Goal: Navigation & Orientation: Find specific page/section

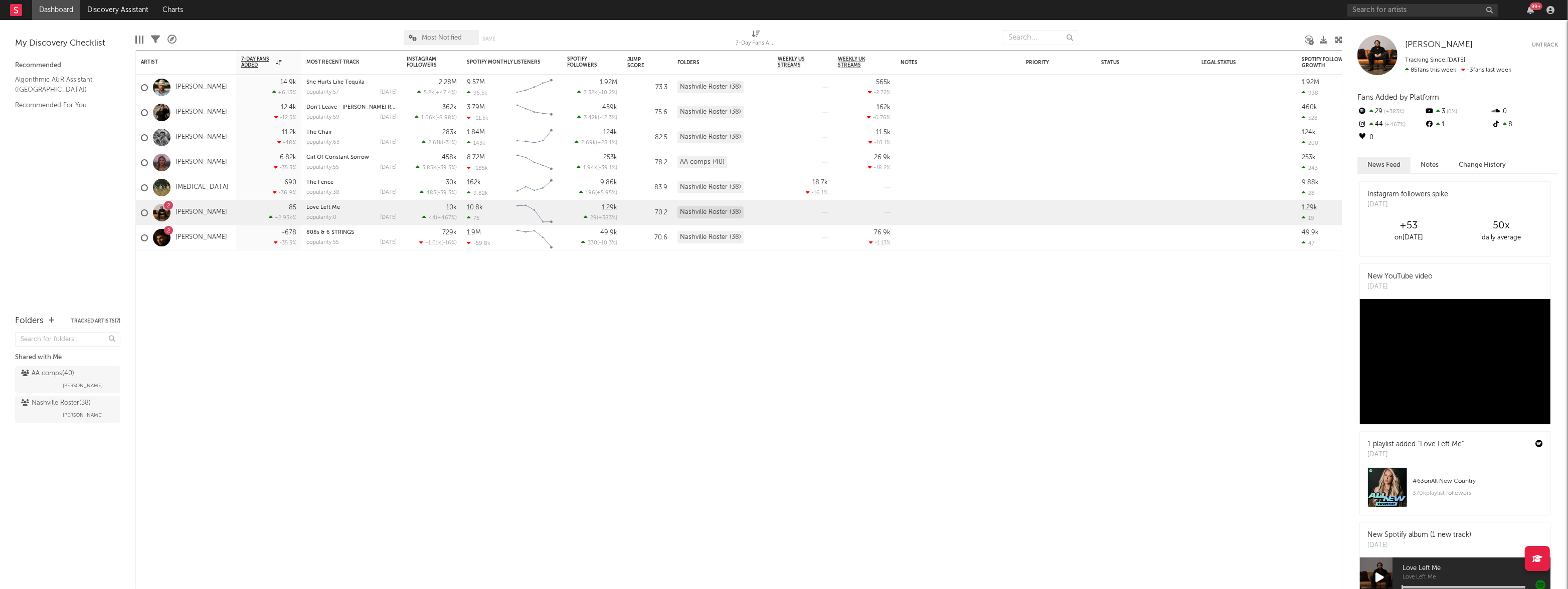
scroll to position [403, 0]
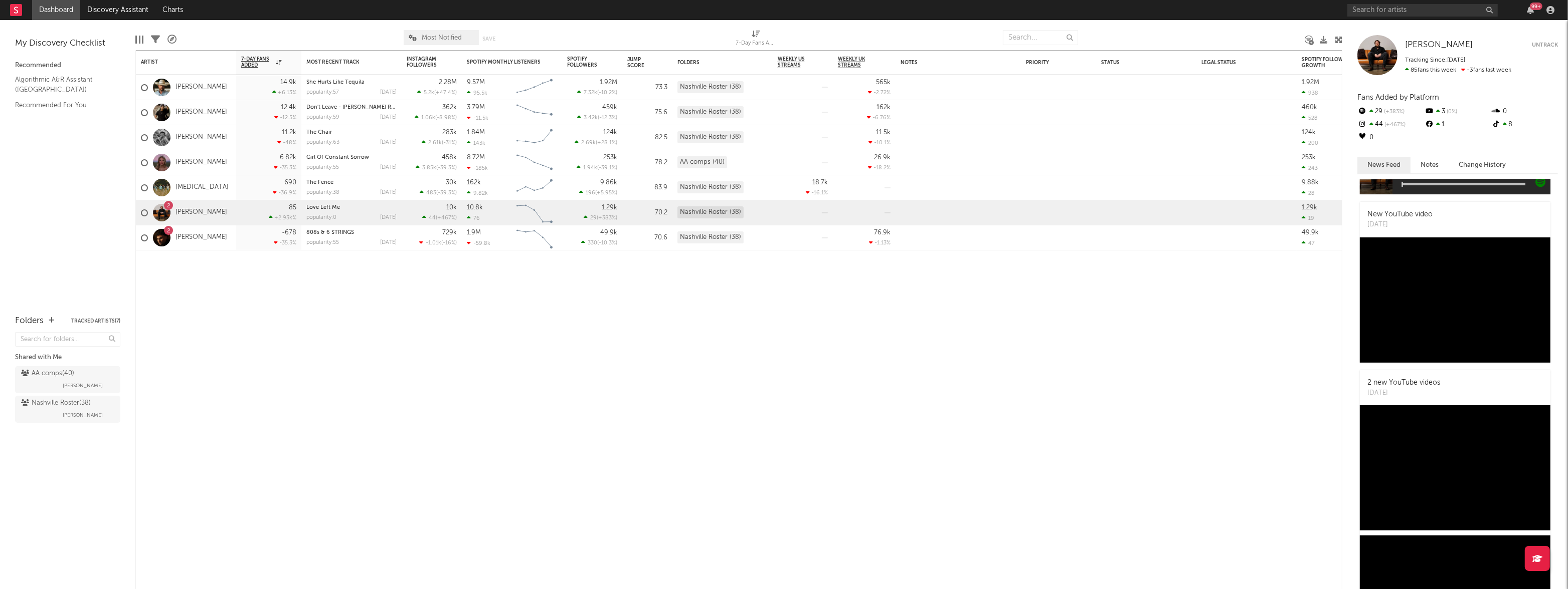
drag, startPoint x: 52, startPoint y: 9, endPoint x: 39, endPoint y: 2, distance: 14.8
click at [52, 9] on link "Dashboard" at bounding box center [56, 10] width 48 height 20
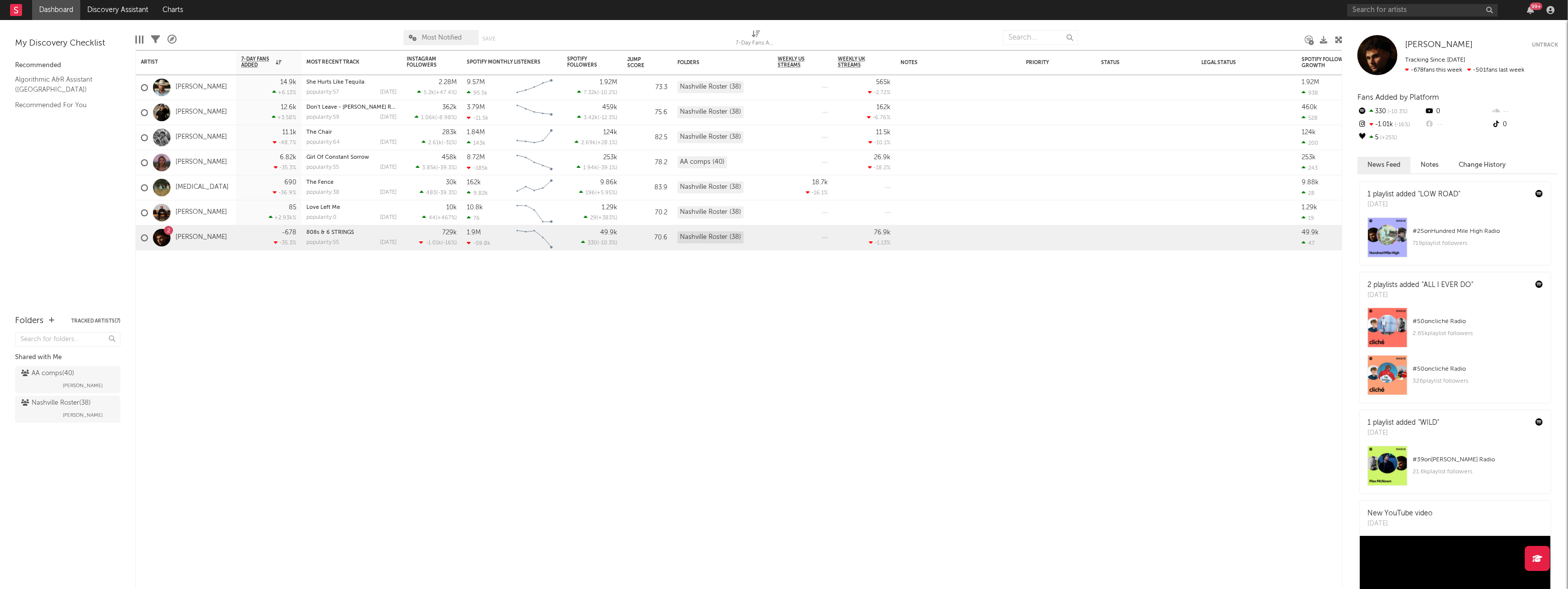
click at [39, 10] on link "Dashboard" at bounding box center [56, 10] width 48 height 20
